Goal: Task Accomplishment & Management: Manage account settings

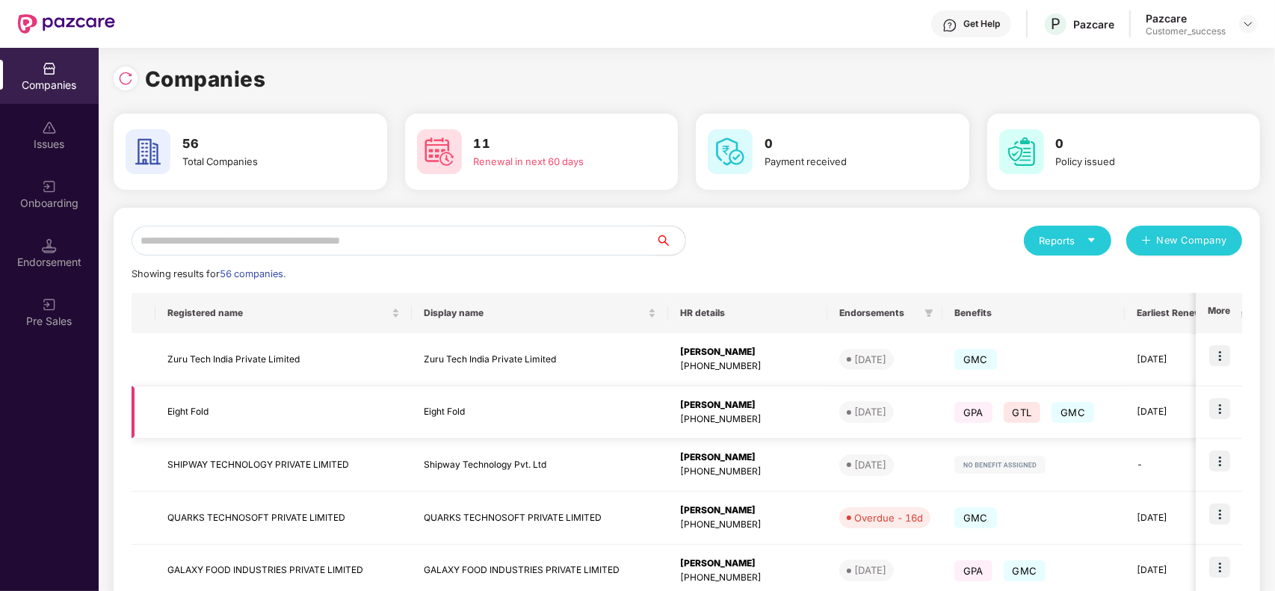
click at [1218, 411] on img at bounding box center [1219, 408] width 21 height 21
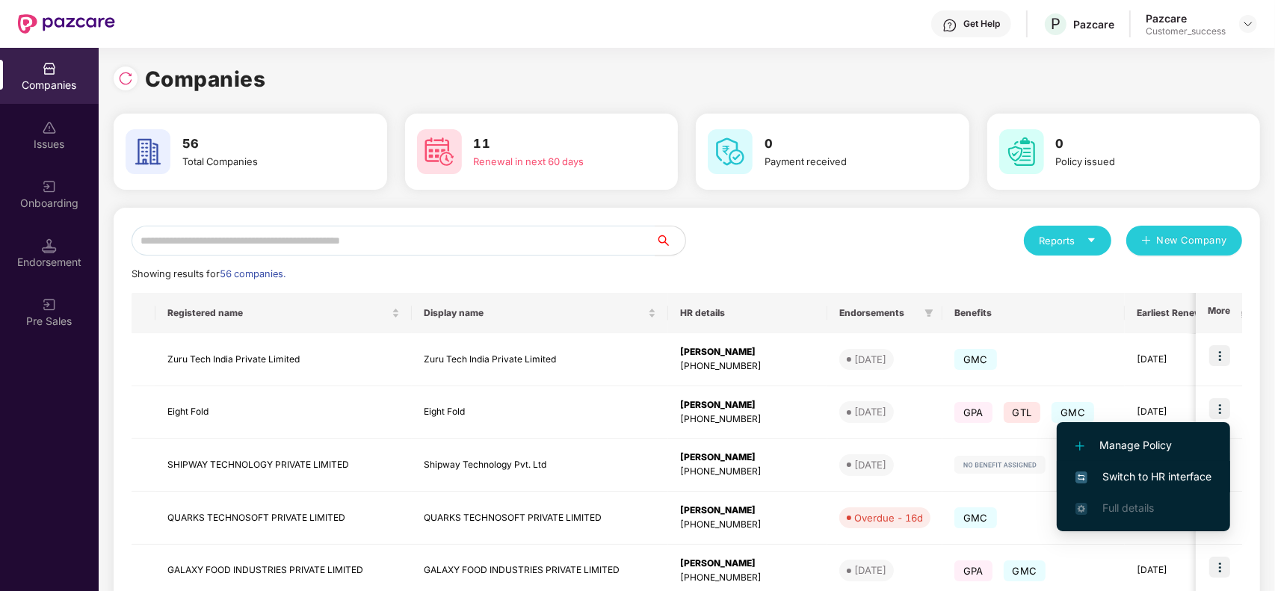
click at [1160, 466] on li "Switch to HR interface" at bounding box center [1143, 476] width 173 height 31
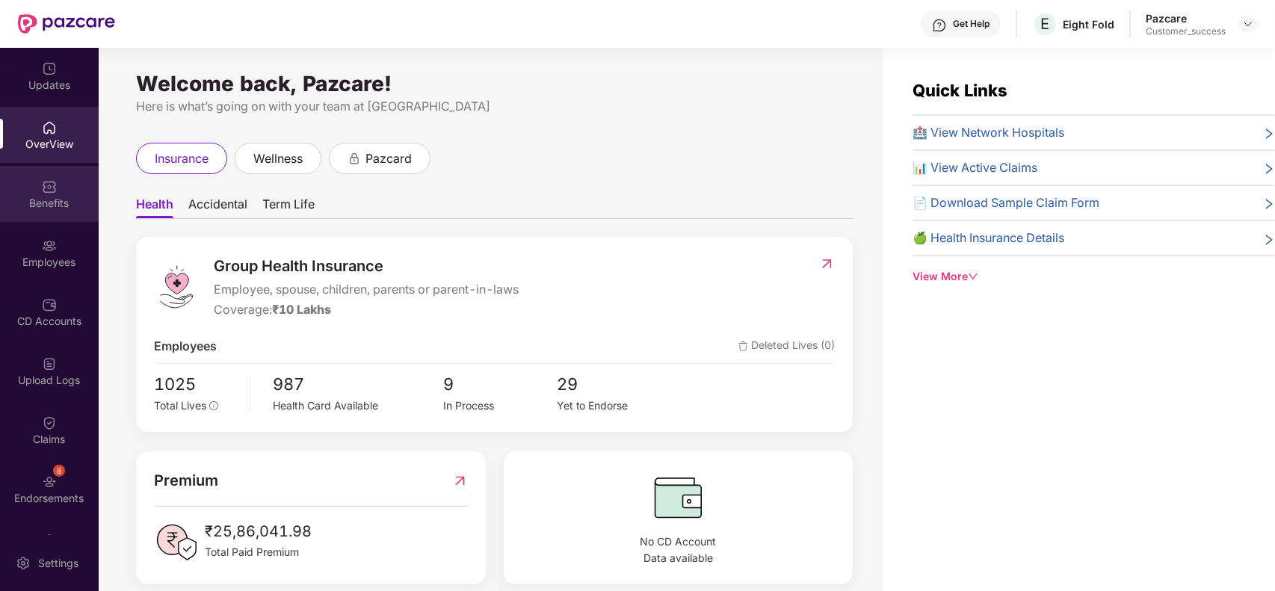
click at [70, 204] on div "Benefits" at bounding box center [49, 203] width 99 height 15
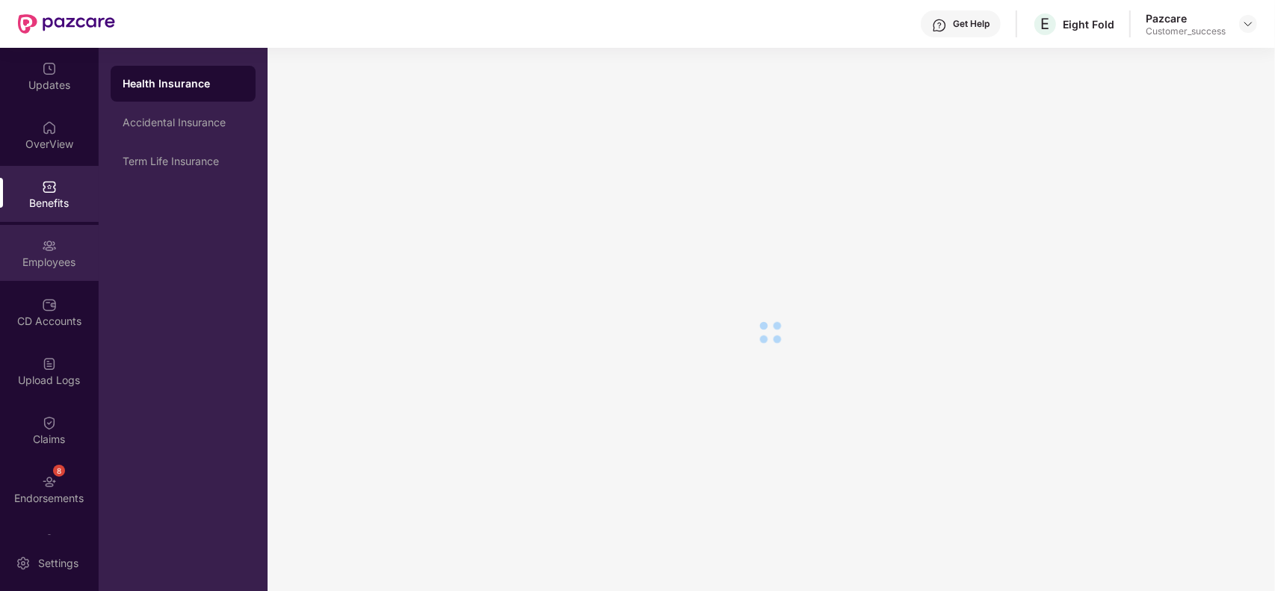
click at [51, 249] on img at bounding box center [49, 245] width 15 height 15
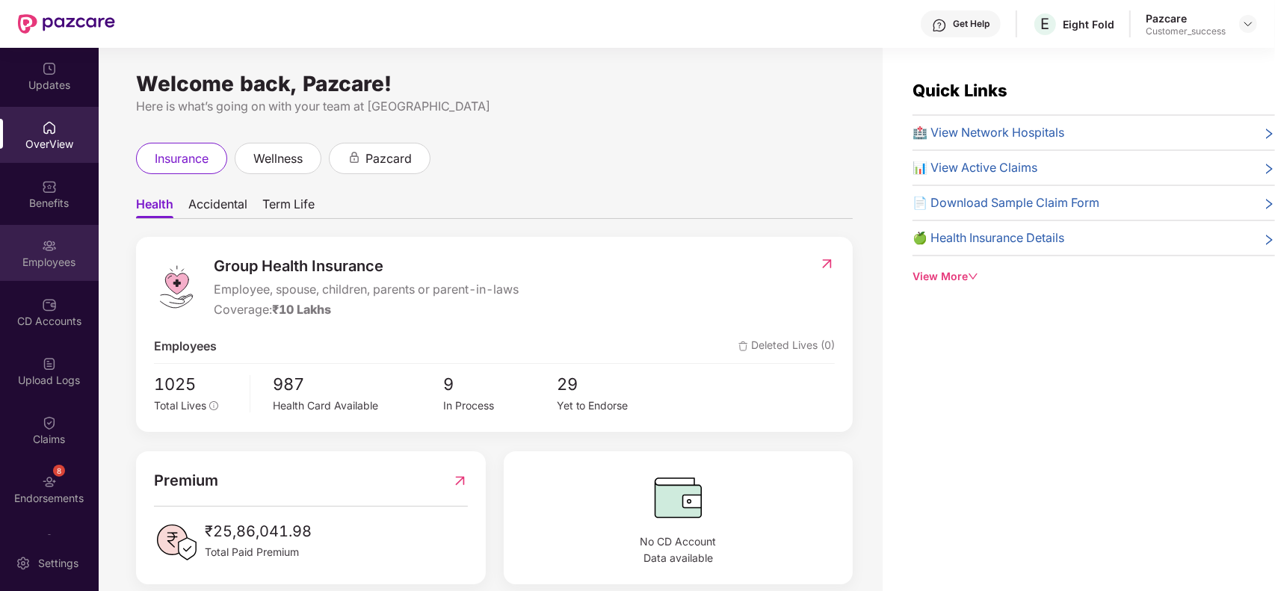
click at [13, 248] on div "Employees" at bounding box center [49, 253] width 99 height 56
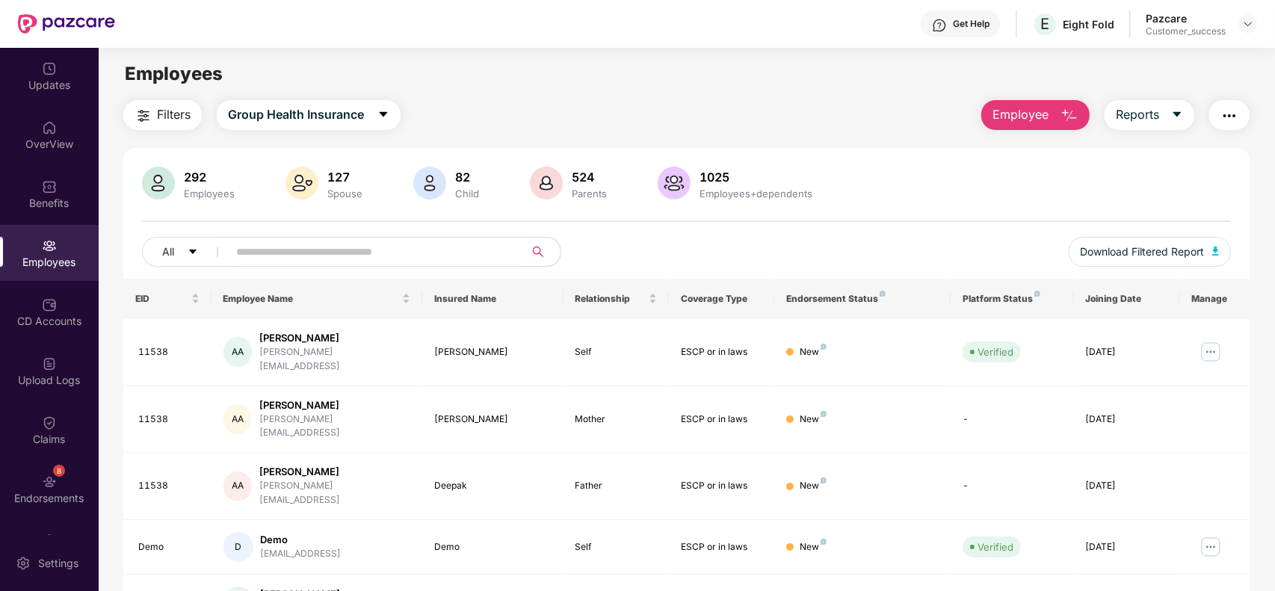
click at [299, 253] on input "text" at bounding box center [370, 252] width 268 height 22
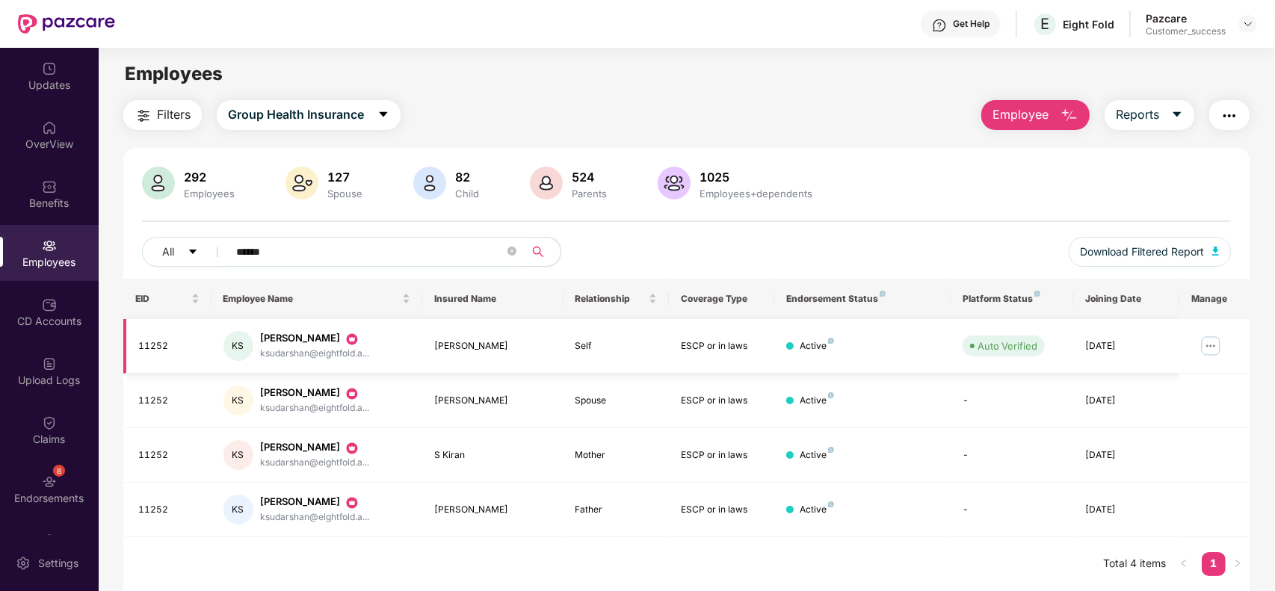
type input "******"
click at [1212, 342] on img at bounding box center [1211, 346] width 24 height 24
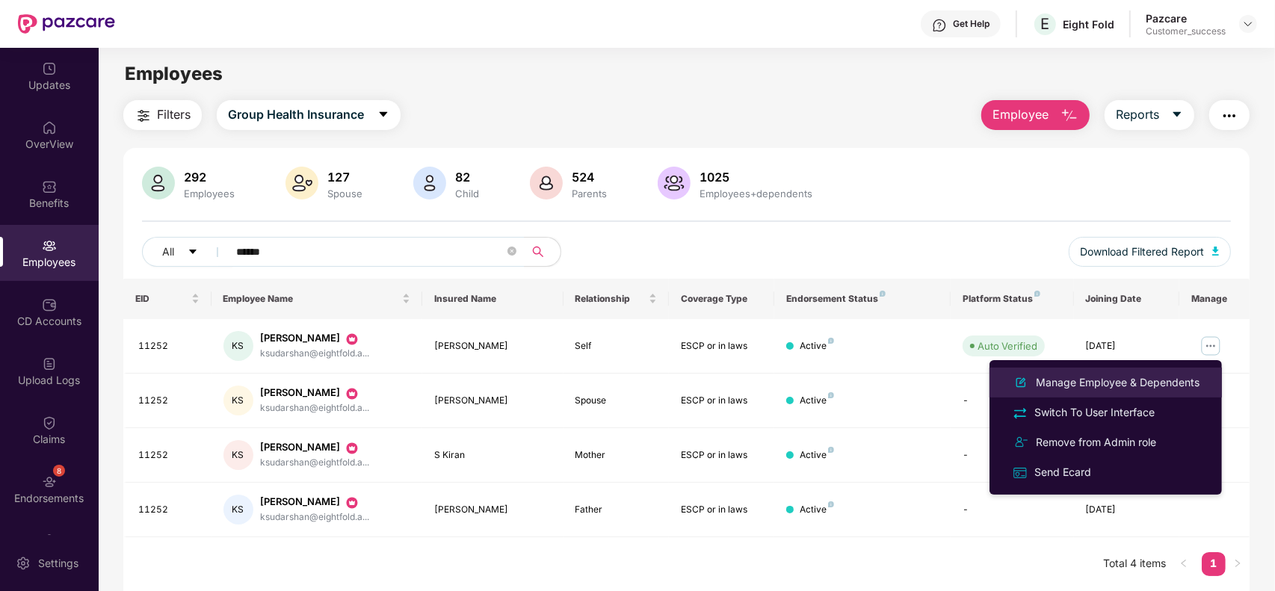
click at [1137, 380] on div "Manage Employee & Dependents" at bounding box center [1118, 382] width 170 height 16
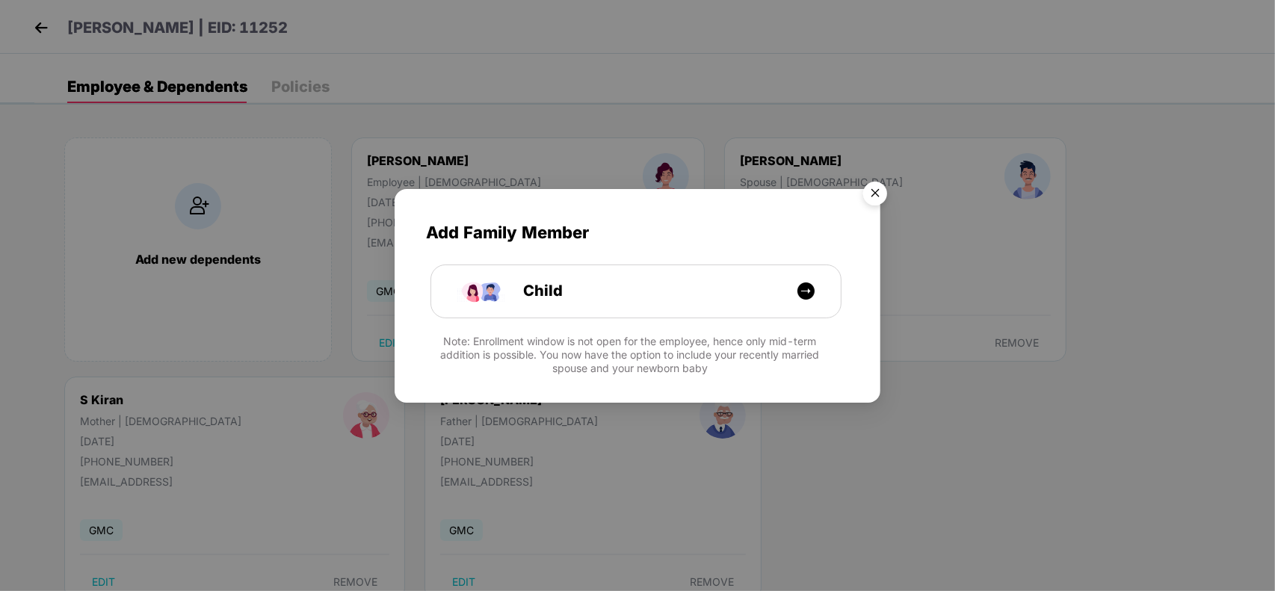
click at [857, 187] on img "Close" at bounding box center [875, 196] width 42 height 42
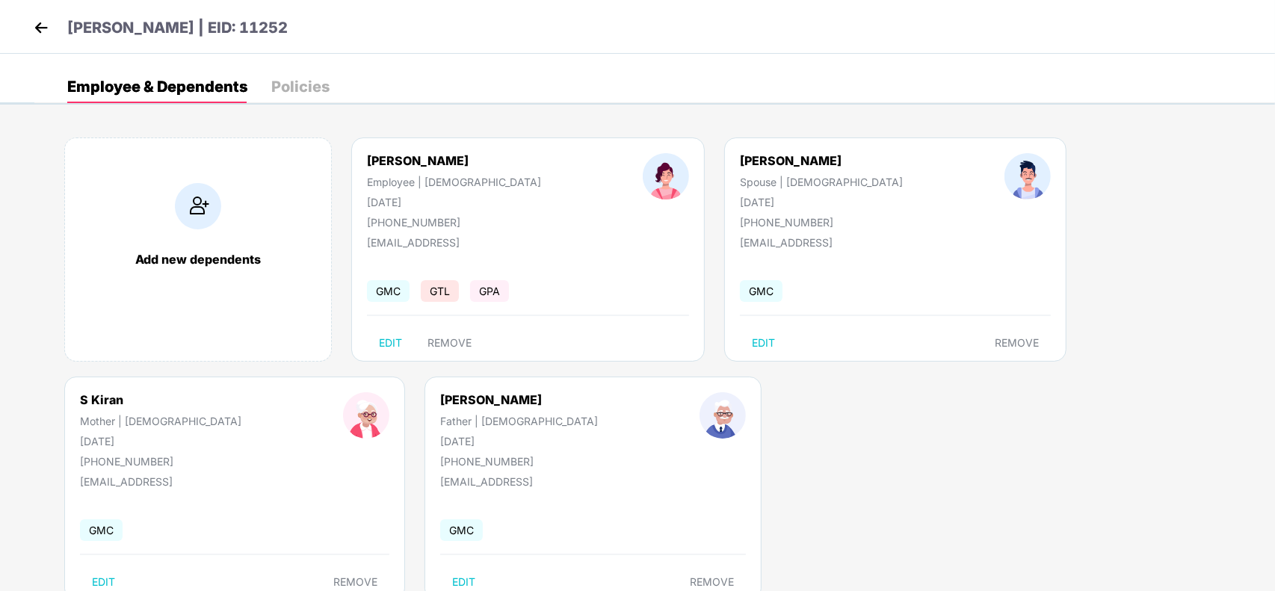
click at [534, 331] on div "EDIT REMOVE" at bounding box center [528, 343] width 322 height 24
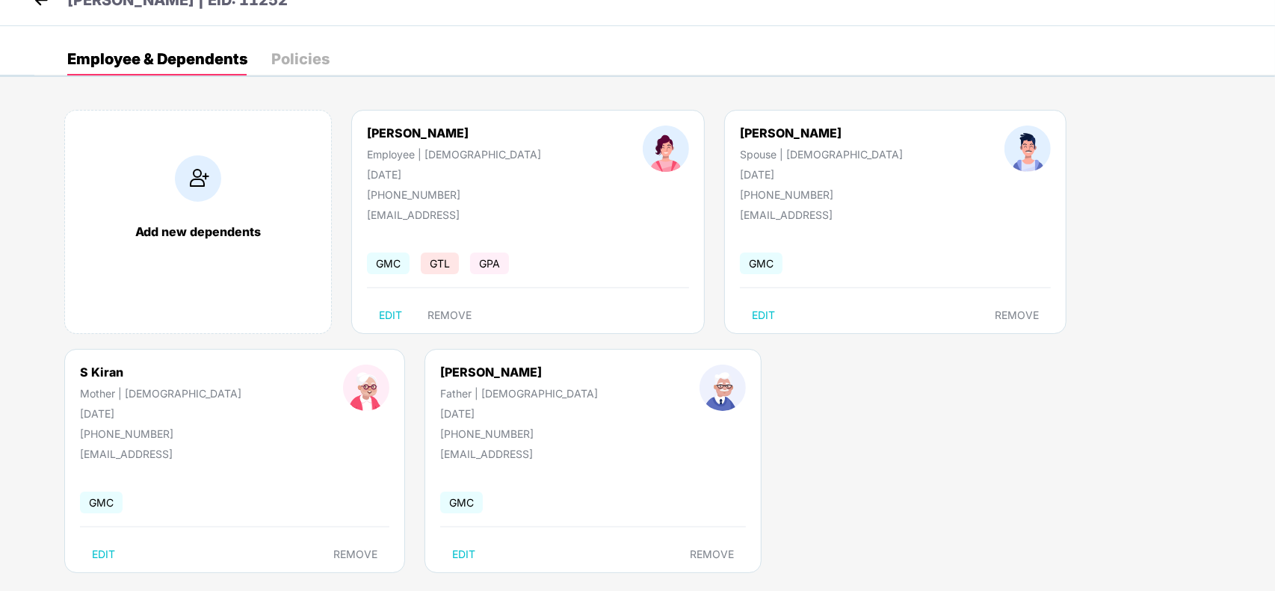
click at [31, 1] on img at bounding box center [41, 0] width 22 height 22
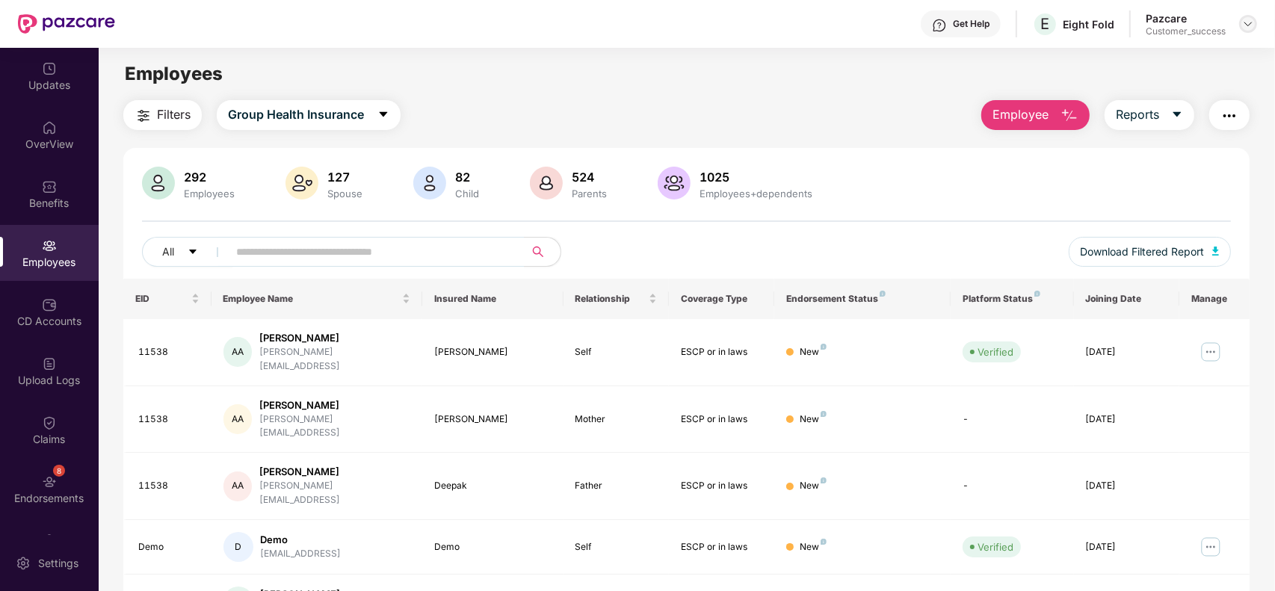
click at [1245, 23] on img at bounding box center [1248, 24] width 12 height 12
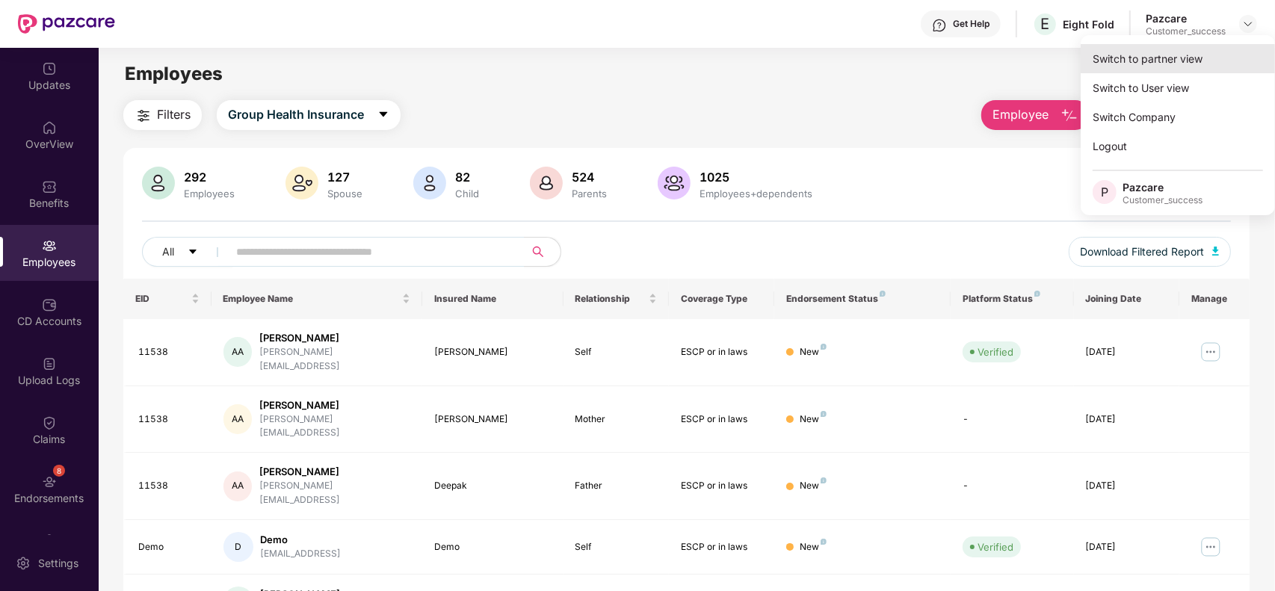
click at [1186, 58] on div "Switch to partner view" at bounding box center [1178, 58] width 194 height 29
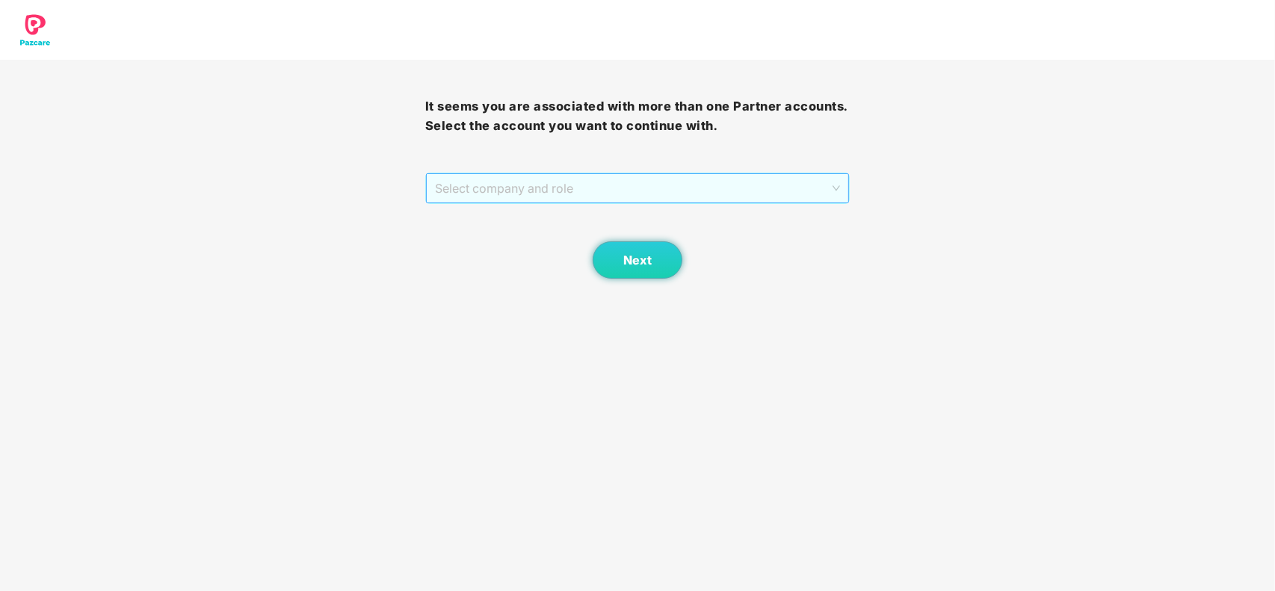
click at [718, 185] on span "Select company and role" at bounding box center [638, 188] width 406 height 28
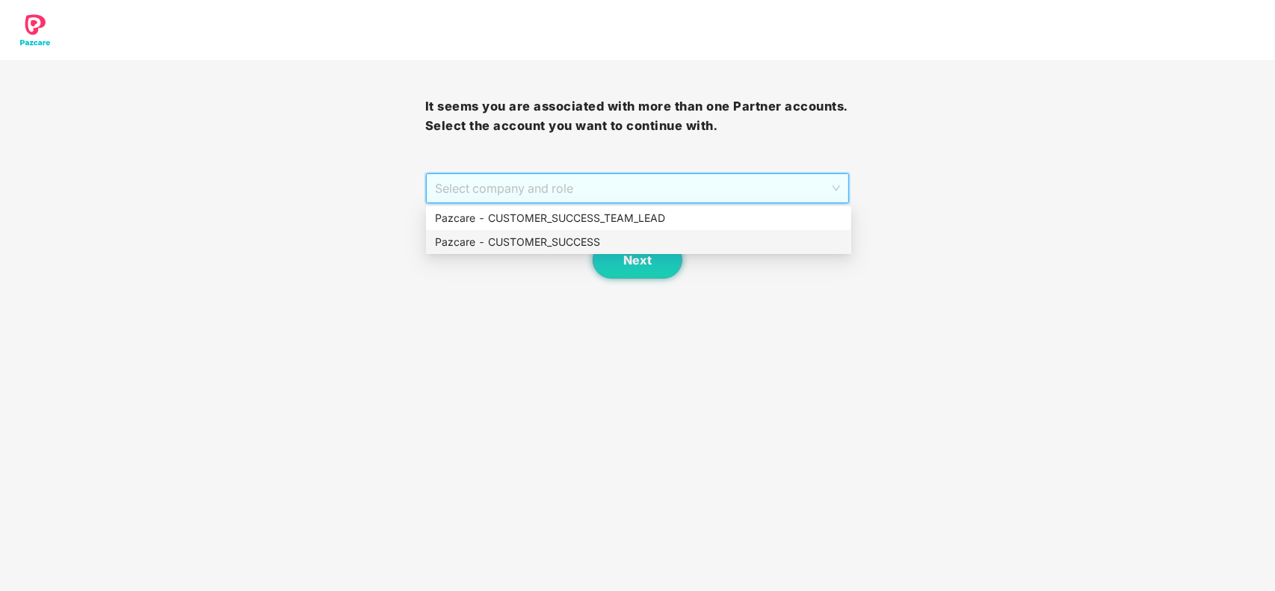
click at [527, 241] on div "Pazcare - CUSTOMER_SUCCESS" at bounding box center [638, 242] width 407 height 16
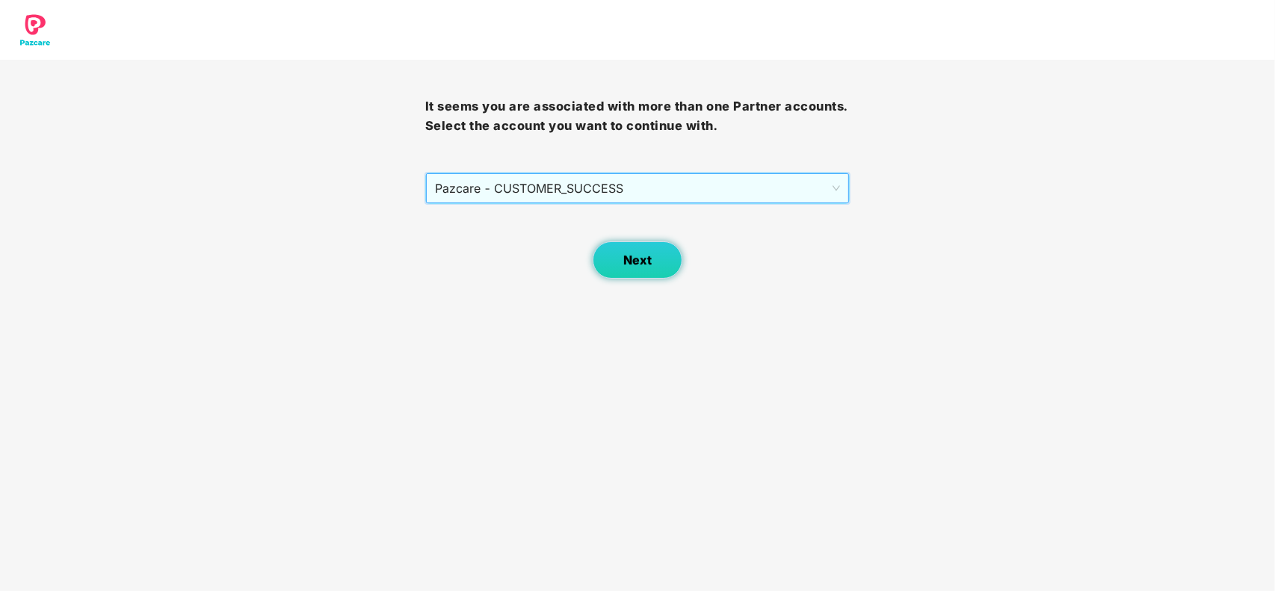
click at [623, 264] on span "Next" at bounding box center [637, 260] width 28 height 14
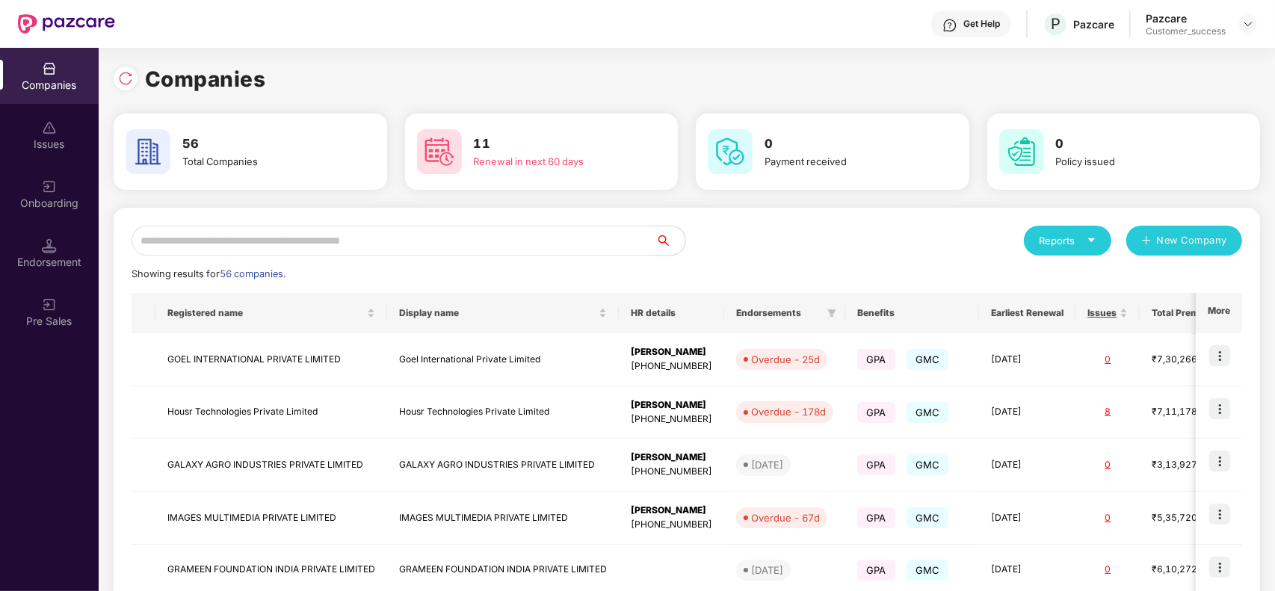
click at [131, 81] on img at bounding box center [125, 78] width 15 height 15
click at [271, 244] on input "text" at bounding box center [394, 241] width 524 height 30
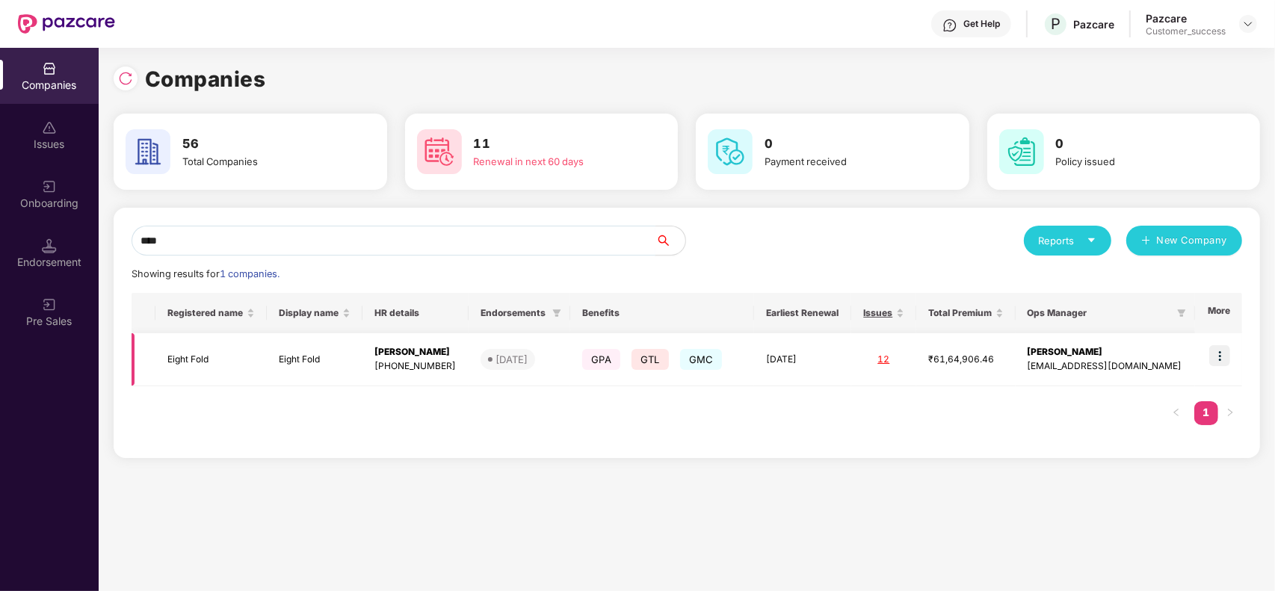
type input "****"
click at [1219, 360] on img at bounding box center [1219, 355] width 21 height 21
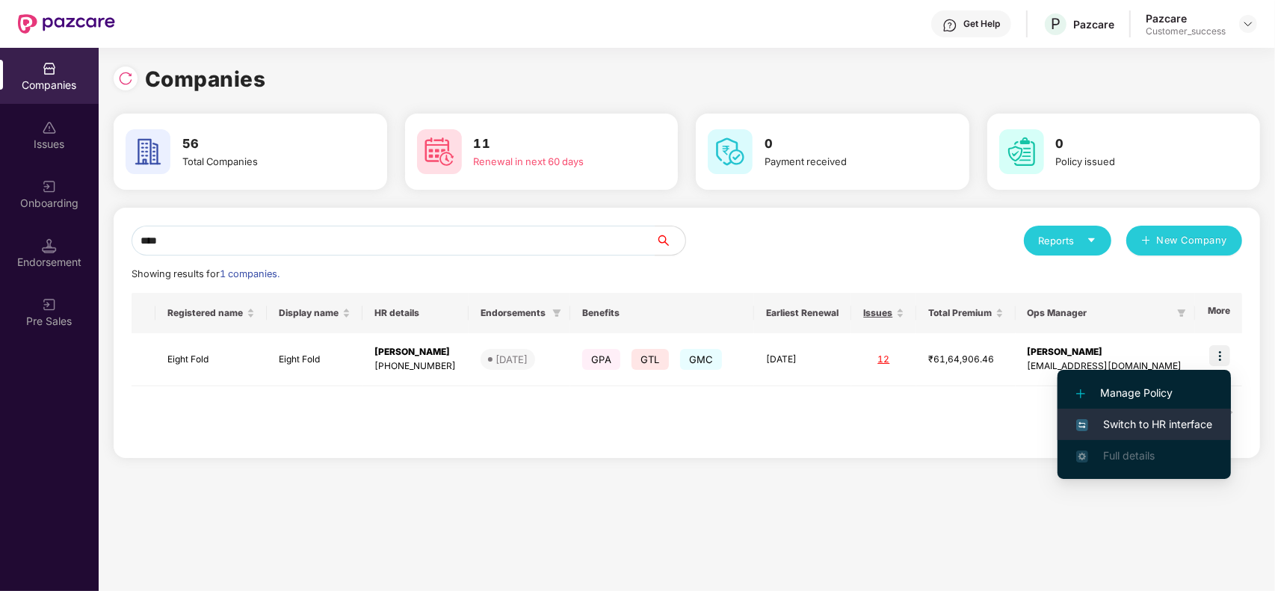
click at [1168, 413] on li "Switch to HR interface" at bounding box center [1144, 424] width 173 height 31
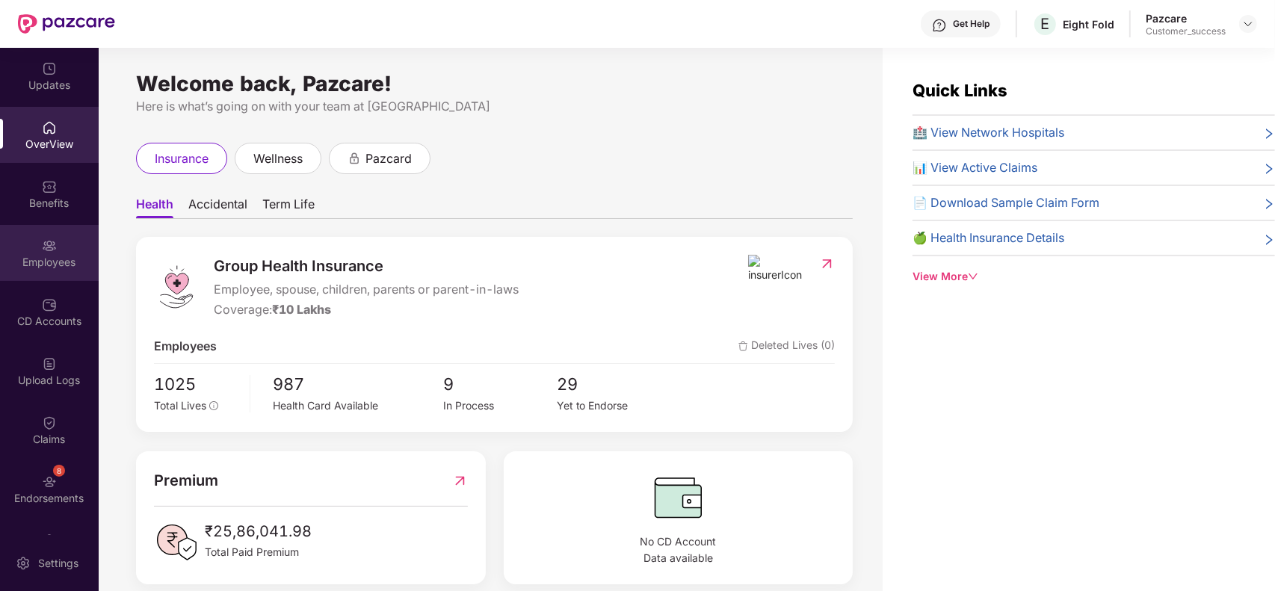
click at [39, 259] on div "Employees" at bounding box center [49, 262] width 99 height 15
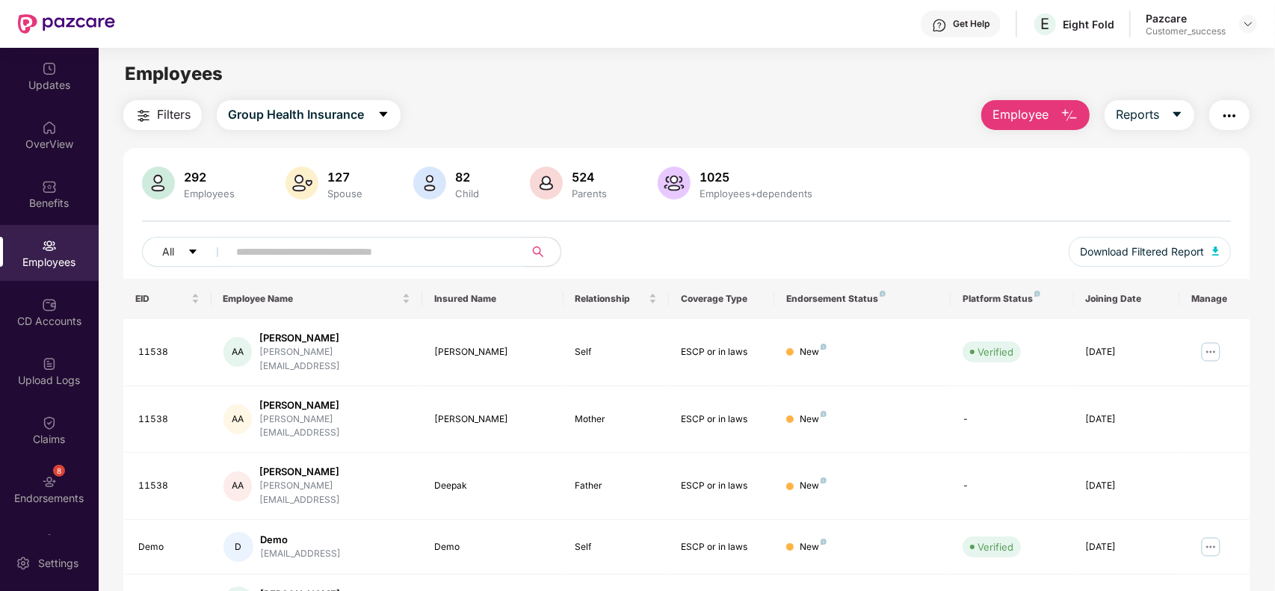
click at [299, 245] on input "text" at bounding box center [370, 252] width 268 height 22
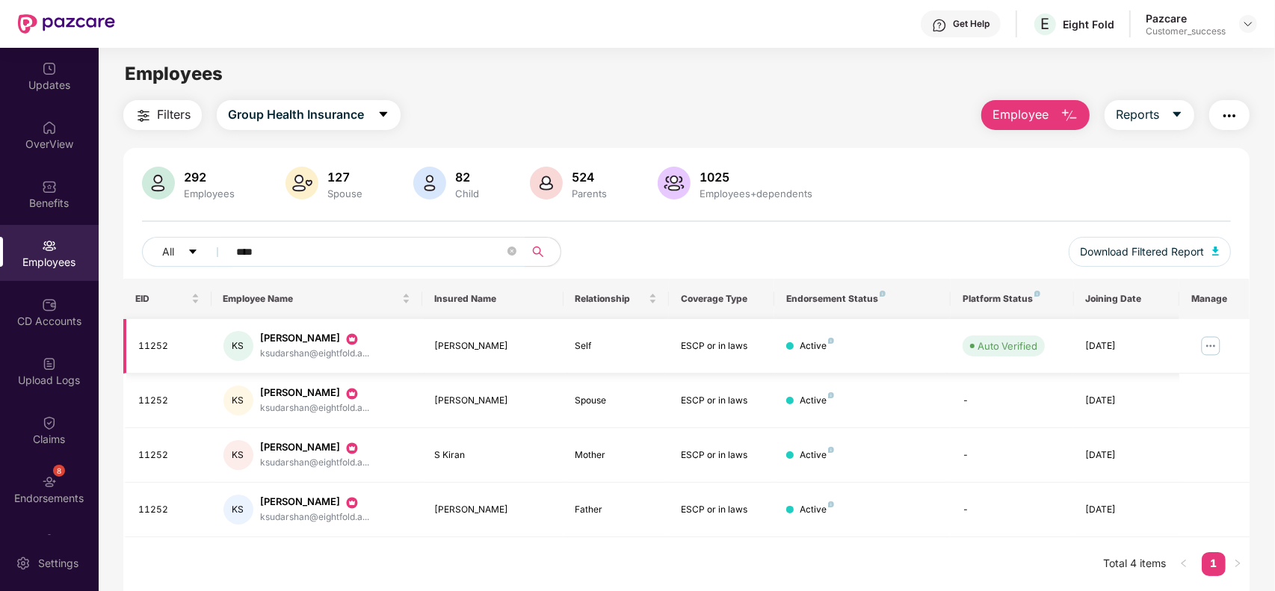
type input "****"
click at [1216, 348] on img at bounding box center [1211, 346] width 24 height 24
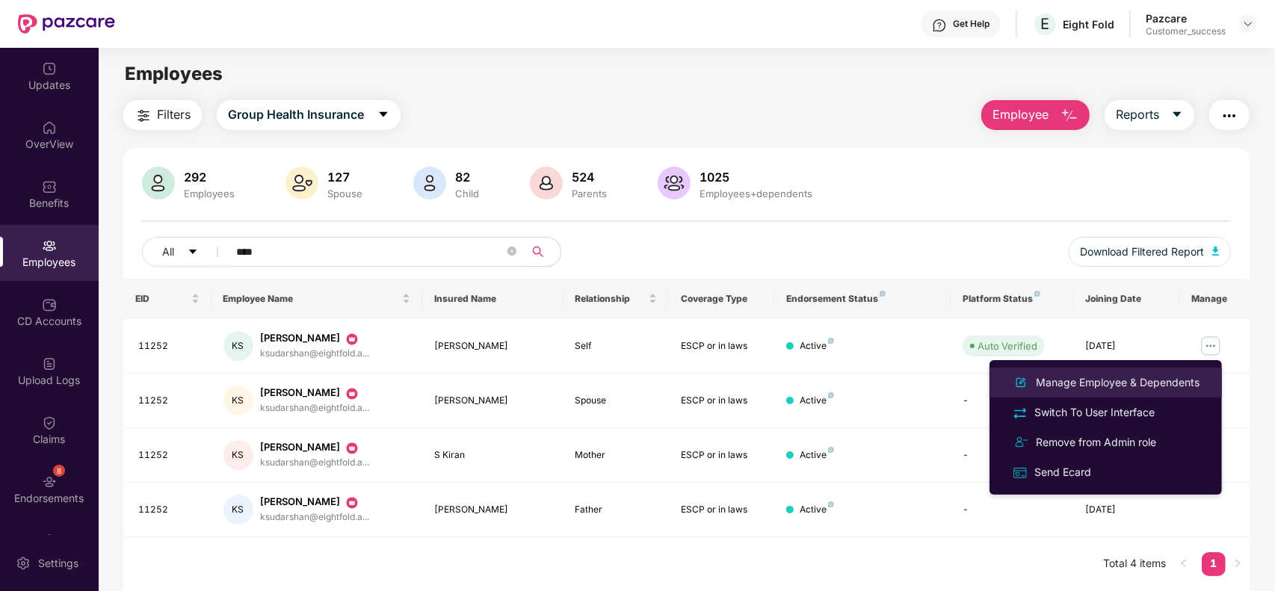
click at [1150, 376] on div "Manage Employee & Dependents" at bounding box center [1118, 382] width 170 height 16
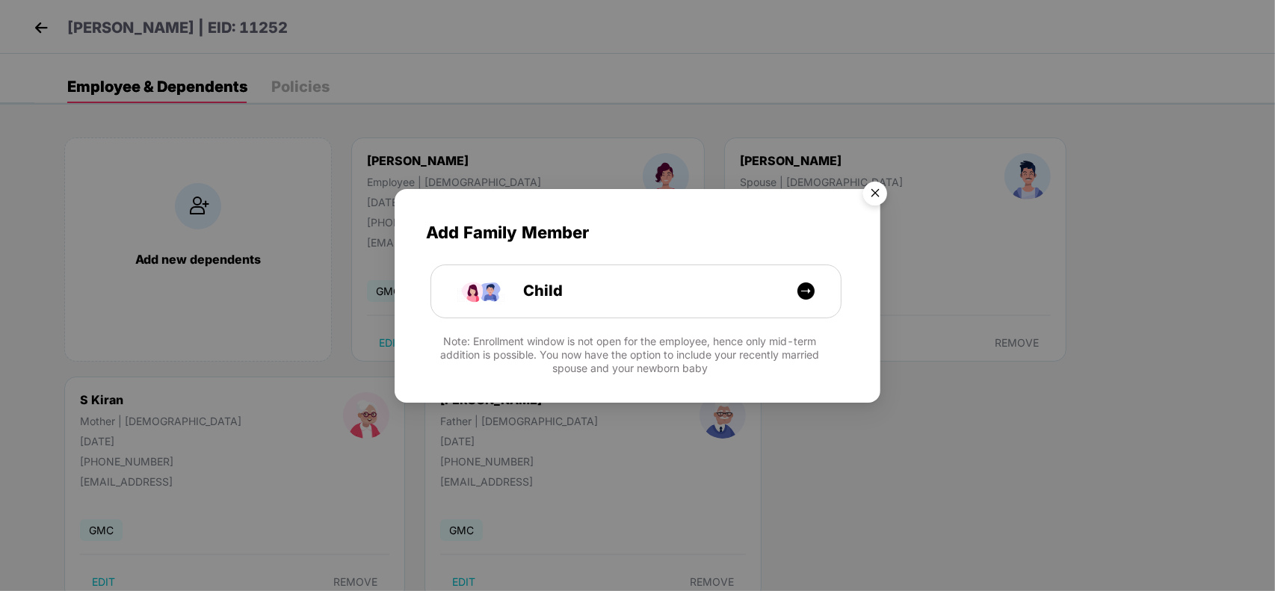
click at [876, 206] on img "Close" at bounding box center [875, 196] width 42 height 42
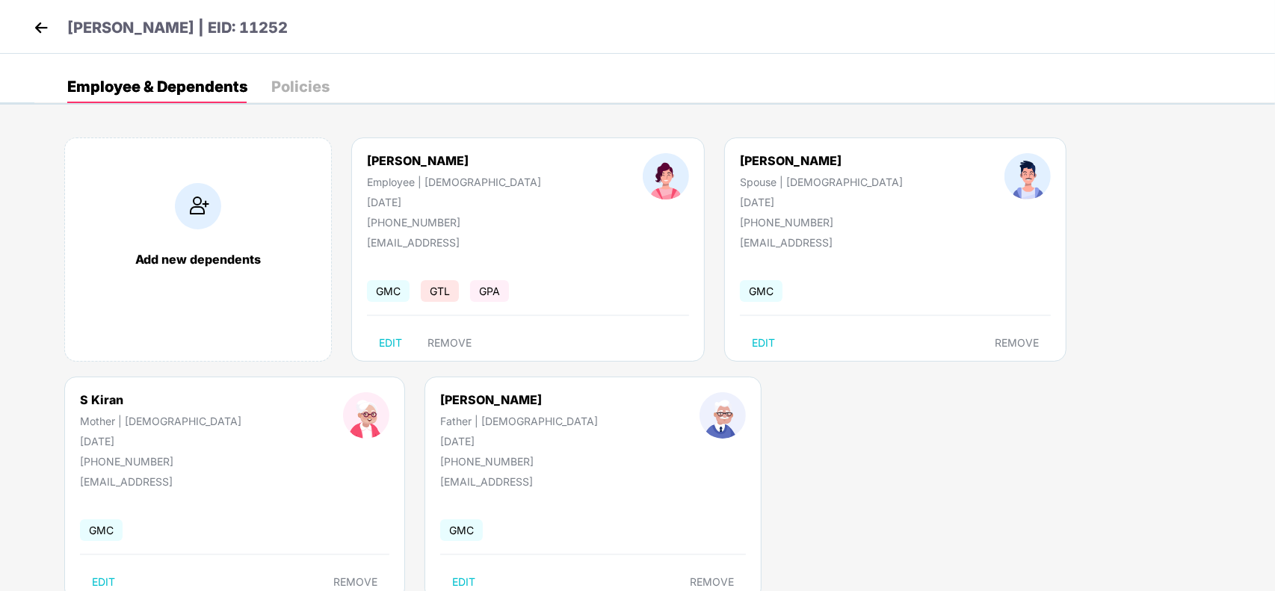
click at [34, 23] on img at bounding box center [41, 27] width 22 height 22
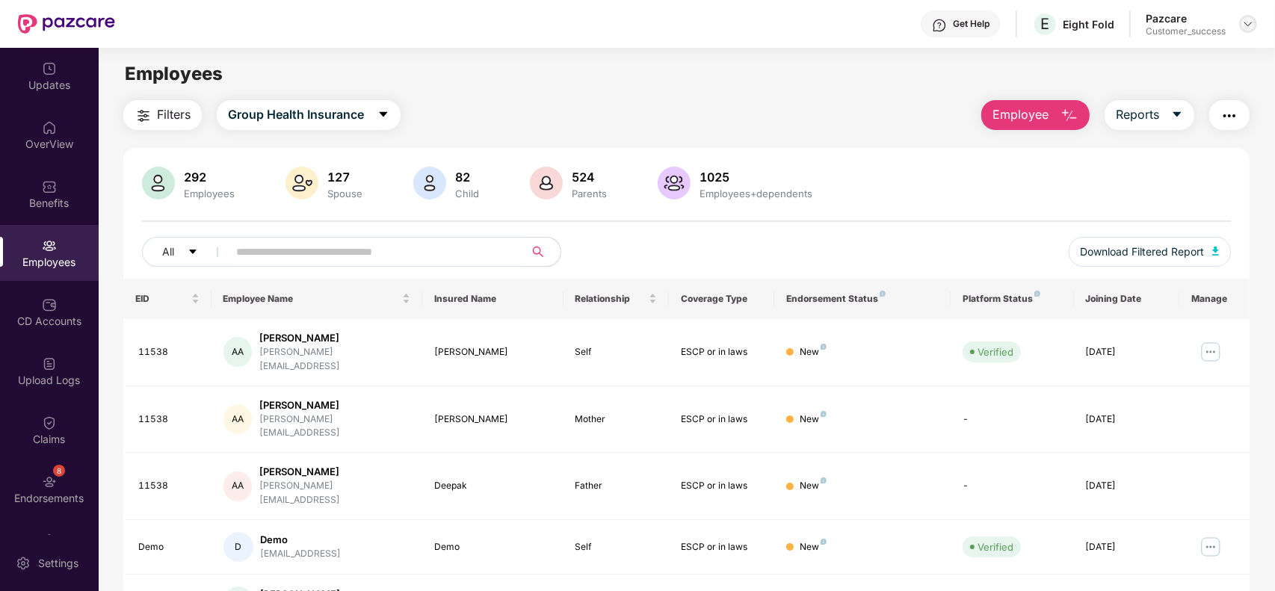
click at [1249, 21] on img at bounding box center [1248, 24] width 12 height 12
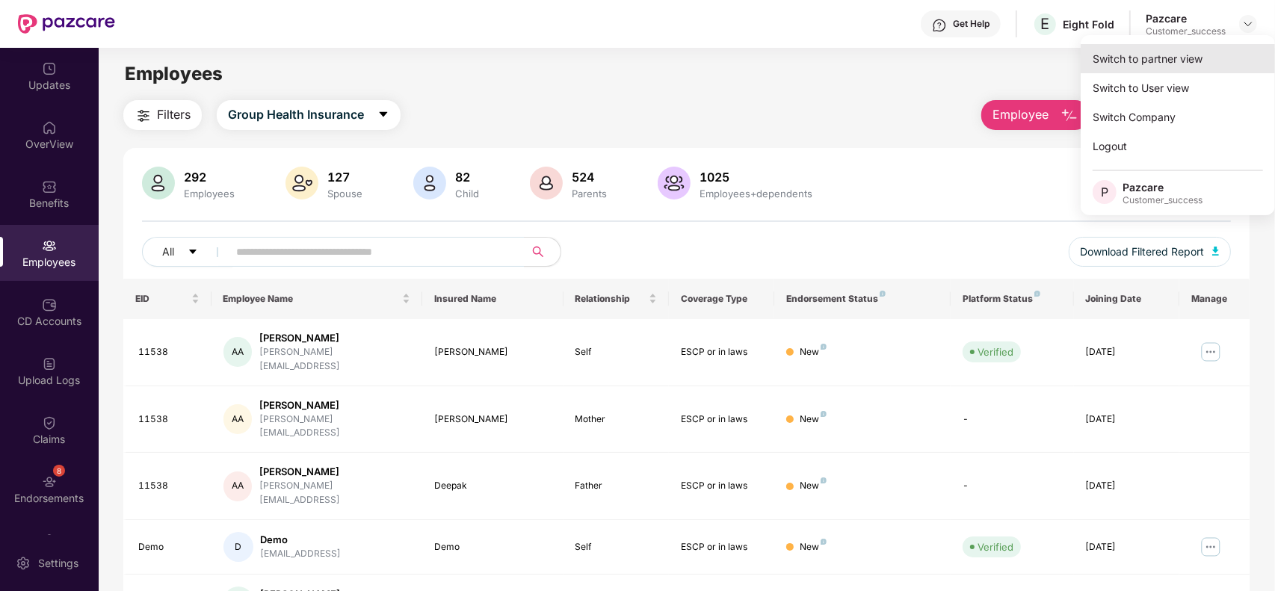
click at [1211, 50] on div "Switch to partner view" at bounding box center [1178, 58] width 194 height 29
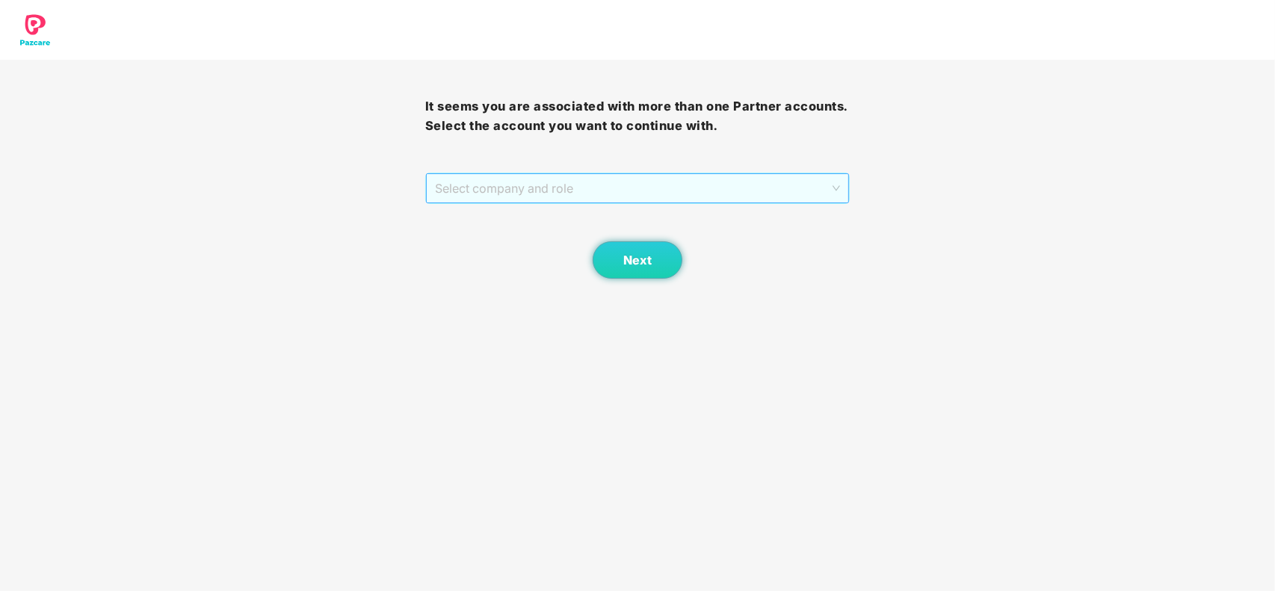
click at [677, 182] on span "Select company and role" at bounding box center [638, 188] width 406 height 28
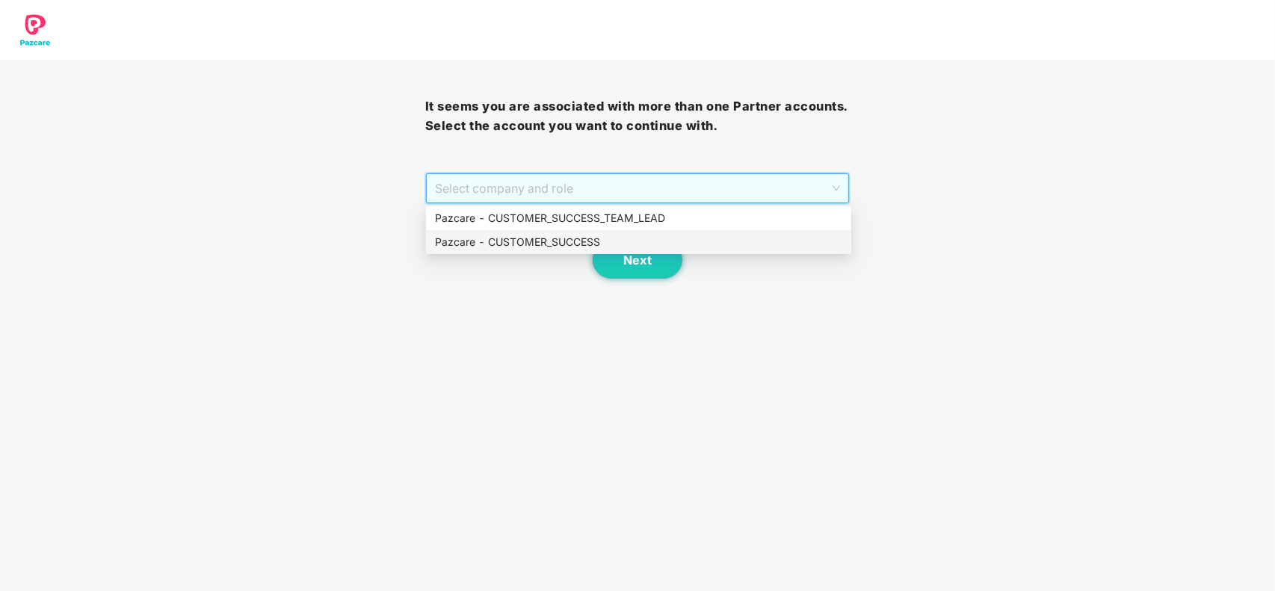
click at [542, 243] on div "Pazcare - CUSTOMER_SUCCESS" at bounding box center [638, 242] width 407 height 16
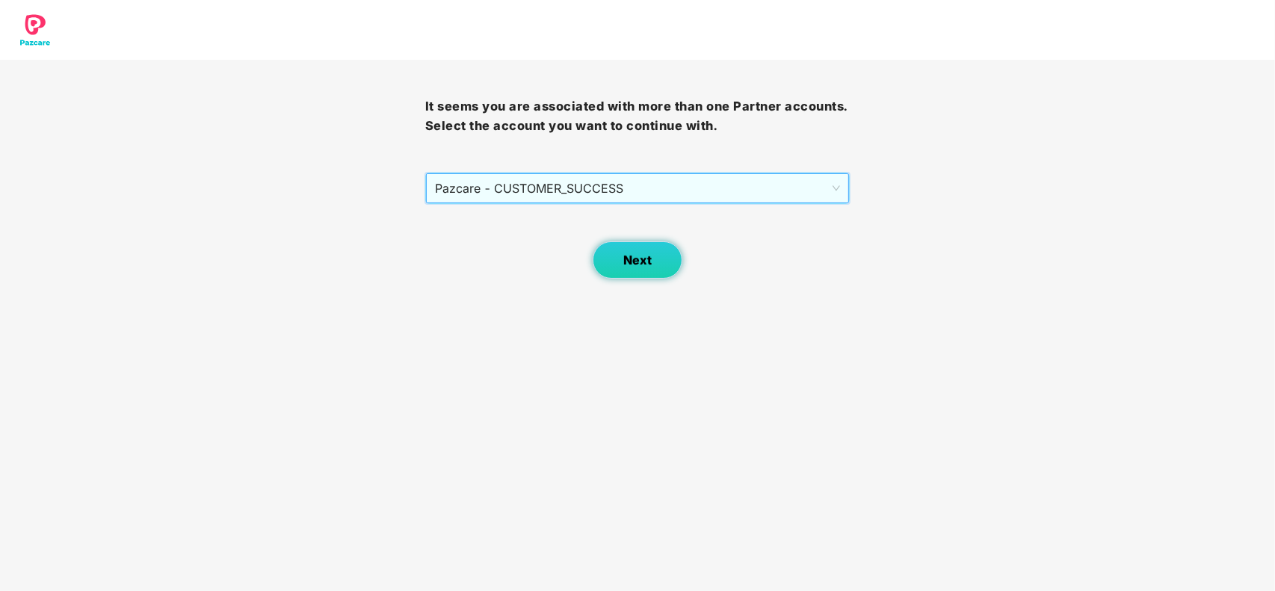
click at [656, 271] on button "Next" at bounding box center [638, 259] width 90 height 37
